Goal: Task Accomplishment & Management: Manage account settings

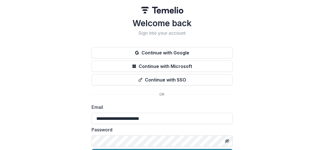
scroll to position [34, 0]
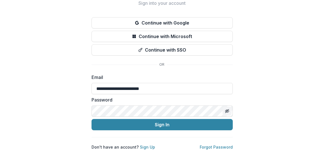
click at [226, 110] on line "Toggle password visibility" at bounding box center [226, 111] width 3 height 3
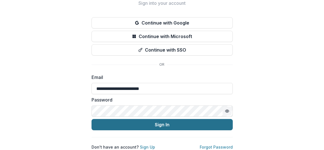
click at [162, 119] on button "Sign In" at bounding box center [162, 124] width 141 height 11
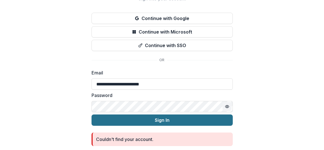
scroll to position [55, 0]
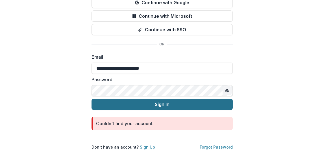
click at [162, 102] on button "Sign In" at bounding box center [162, 104] width 141 height 11
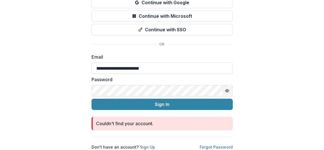
click at [227, 90] on circle "Toggle password visibility" at bounding box center [226, 90] width 1 height 1
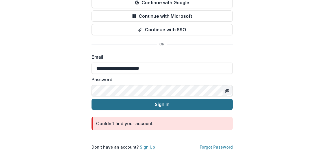
click at [166, 100] on button "Sign In" at bounding box center [162, 104] width 141 height 11
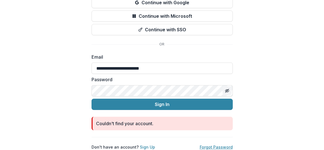
click at [211, 145] on link "Forgot Password" at bounding box center [216, 147] width 33 height 5
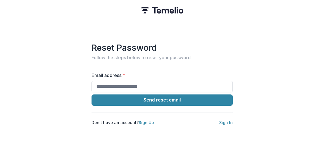
click at [157, 85] on input "Email address *" at bounding box center [162, 86] width 141 height 11
type input "**********"
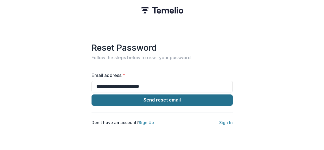
click at [165, 99] on button "Send reset email" at bounding box center [162, 100] width 141 height 11
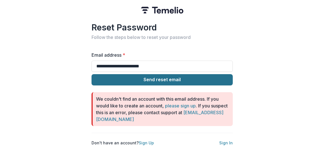
click at [176, 78] on button "Send reset email" at bounding box center [162, 79] width 141 height 11
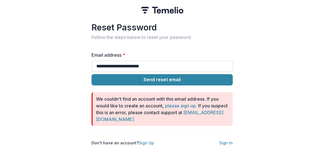
click at [171, 66] on input "**********" at bounding box center [162, 66] width 141 height 11
